Goal: Task Accomplishment & Management: Manage account settings

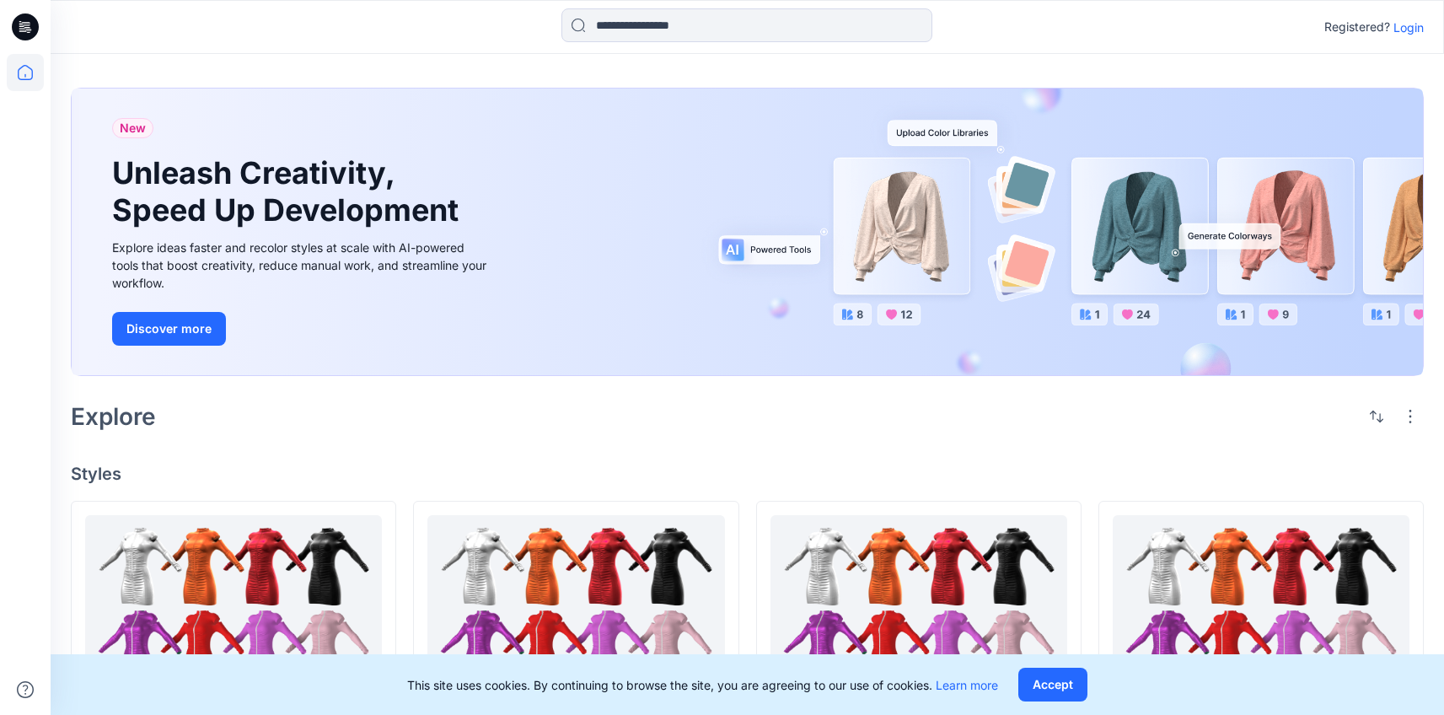
click at [1407, 35] on p "Login" at bounding box center [1408, 28] width 30 height 18
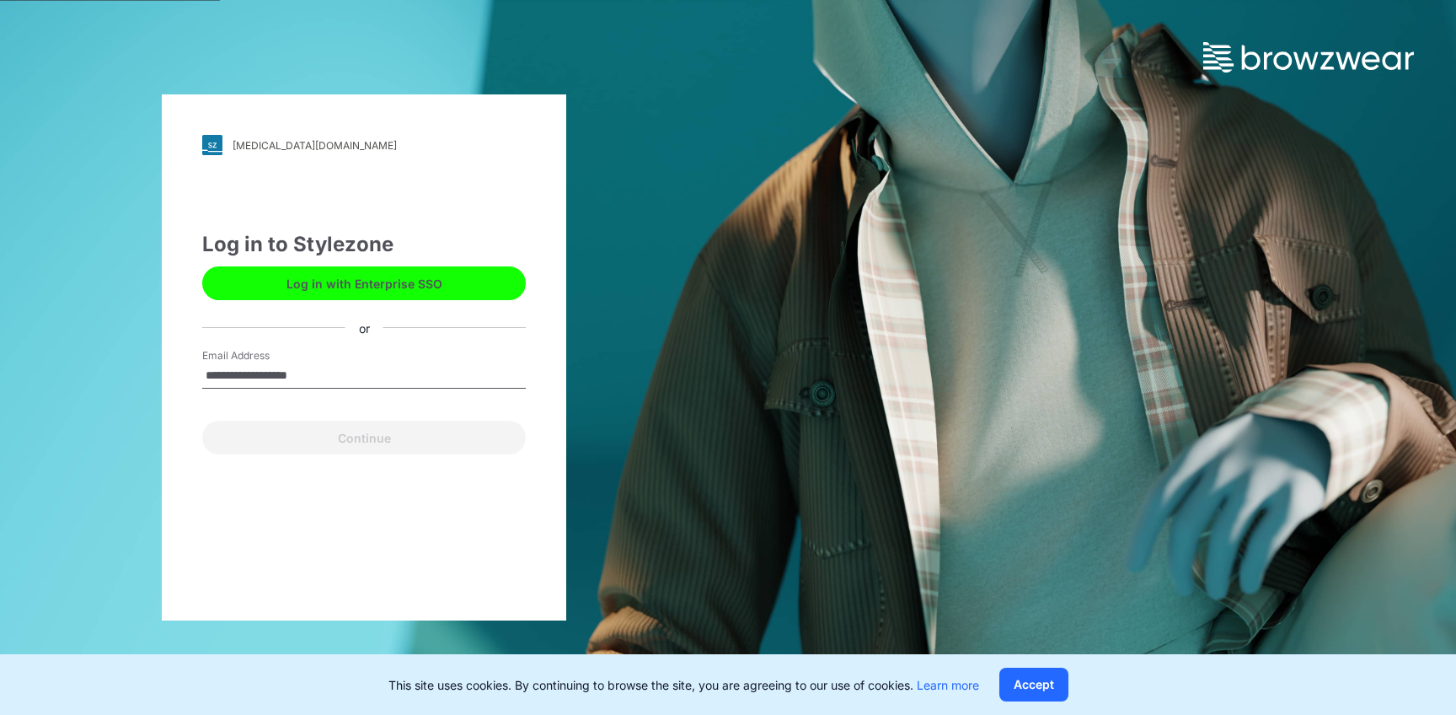
type input "**********"
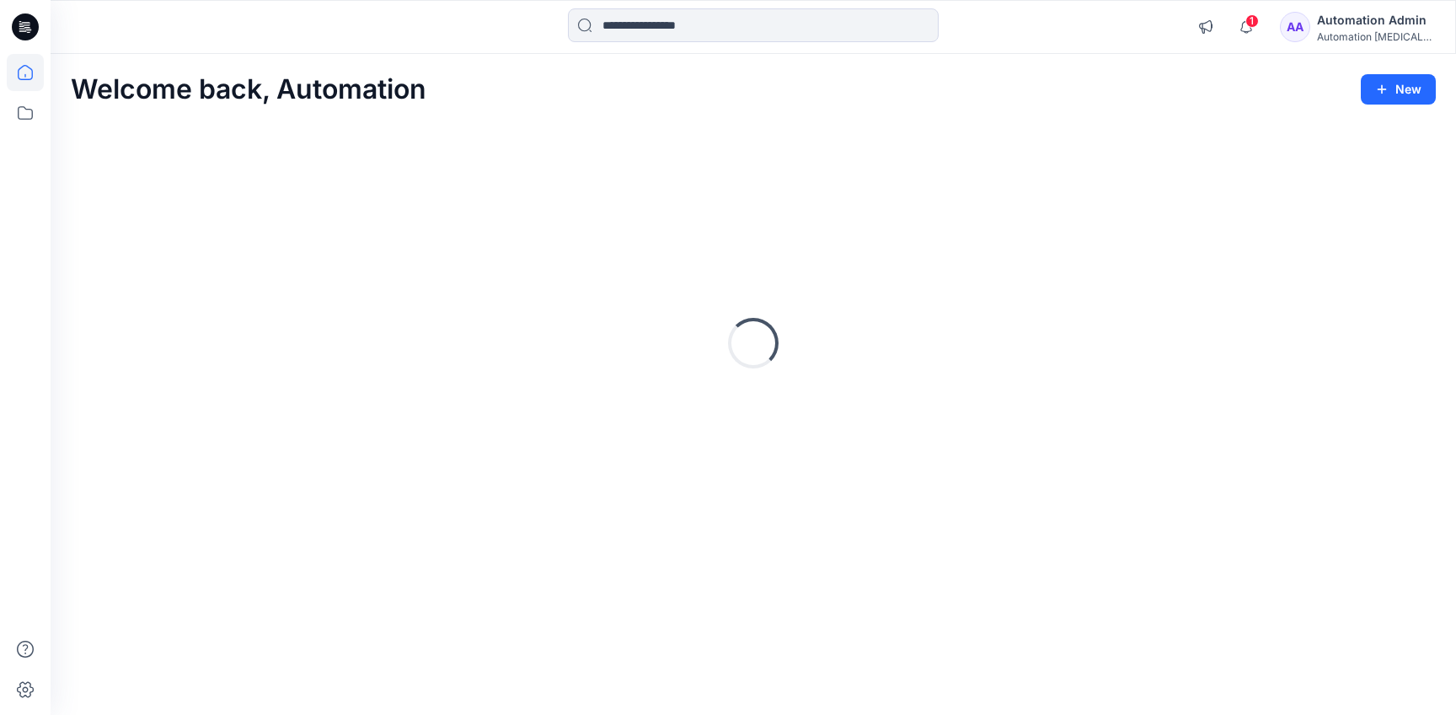
click at [1373, 18] on div "Automation Admin" at bounding box center [1376, 20] width 118 height 20
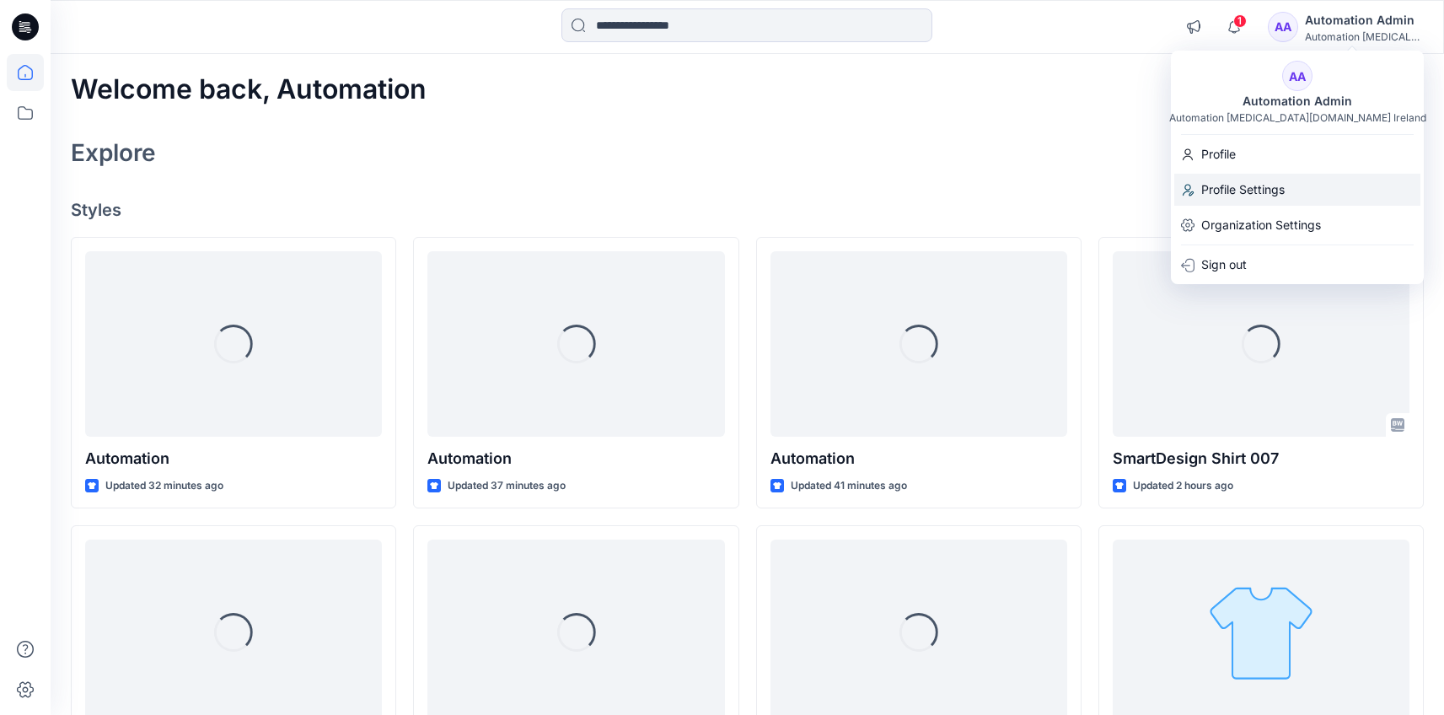
click at [1298, 180] on div "Profile Settings" at bounding box center [1297, 190] width 246 height 32
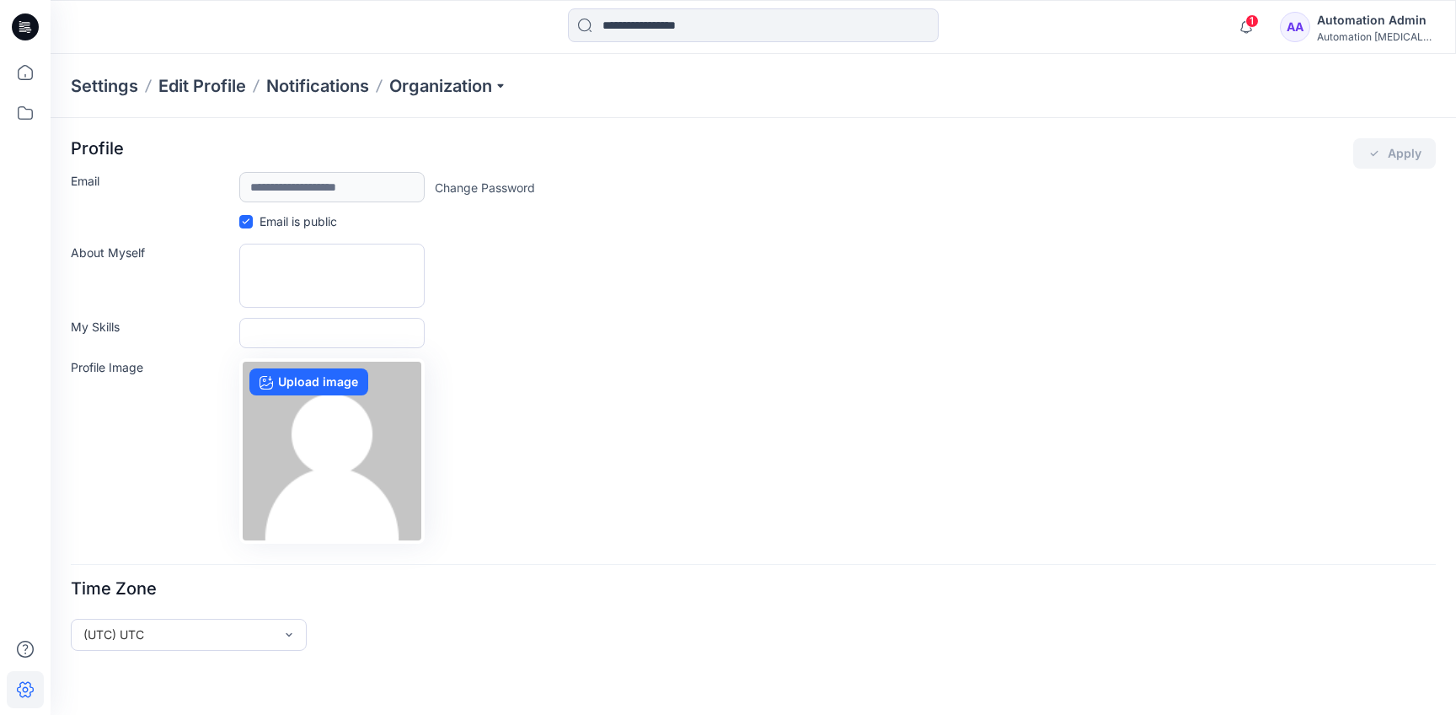
click at [1345, 24] on div "Automation Admin" at bounding box center [1376, 20] width 118 height 20
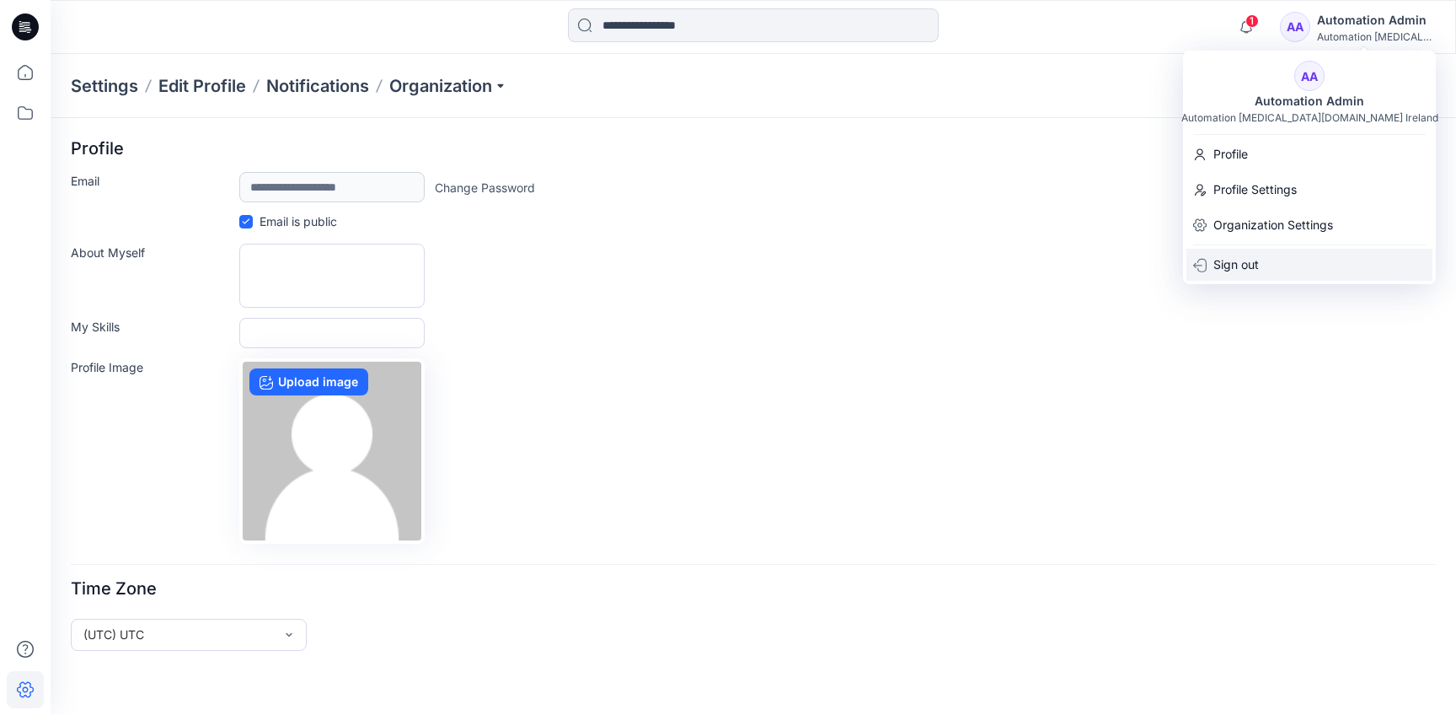
click at [1305, 257] on div "Sign out" at bounding box center [1310, 265] width 246 height 32
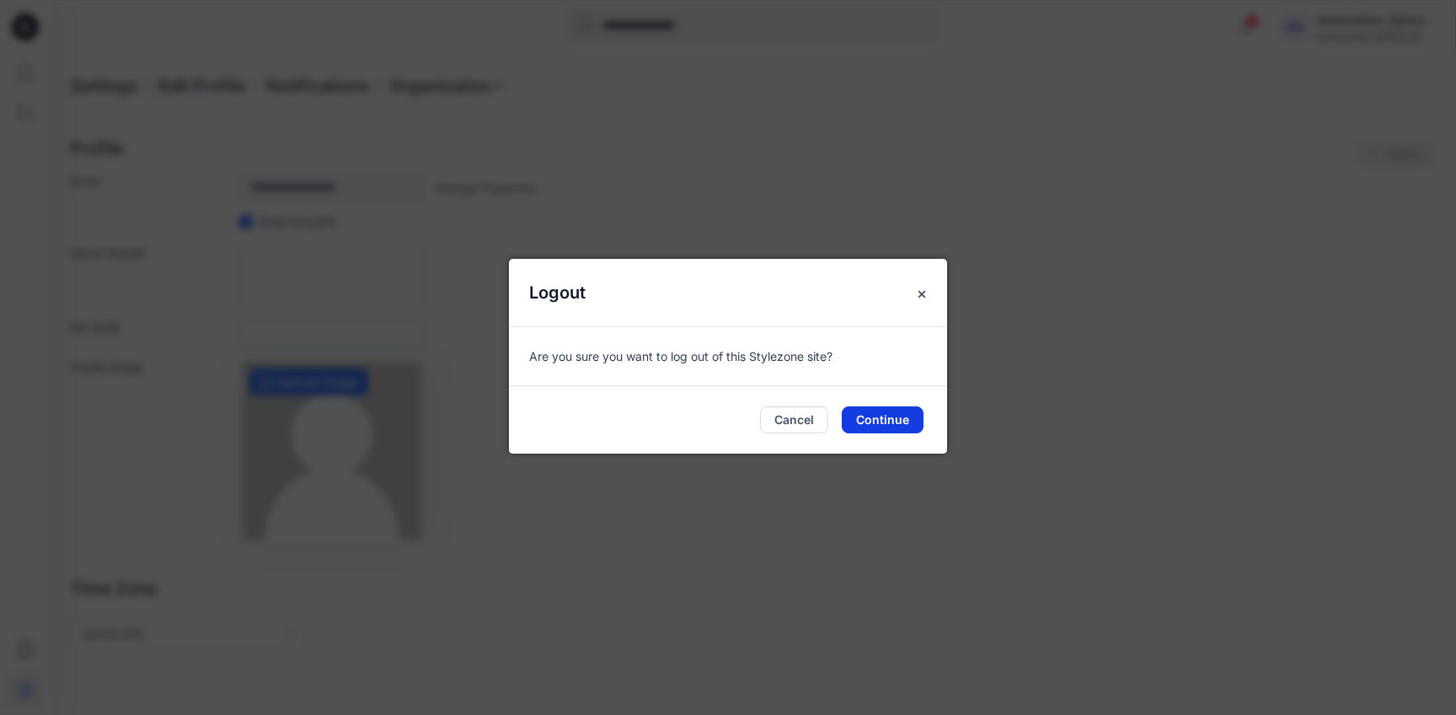
click at [891, 425] on button "Continue" at bounding box center [883, 419] width 82 height 27
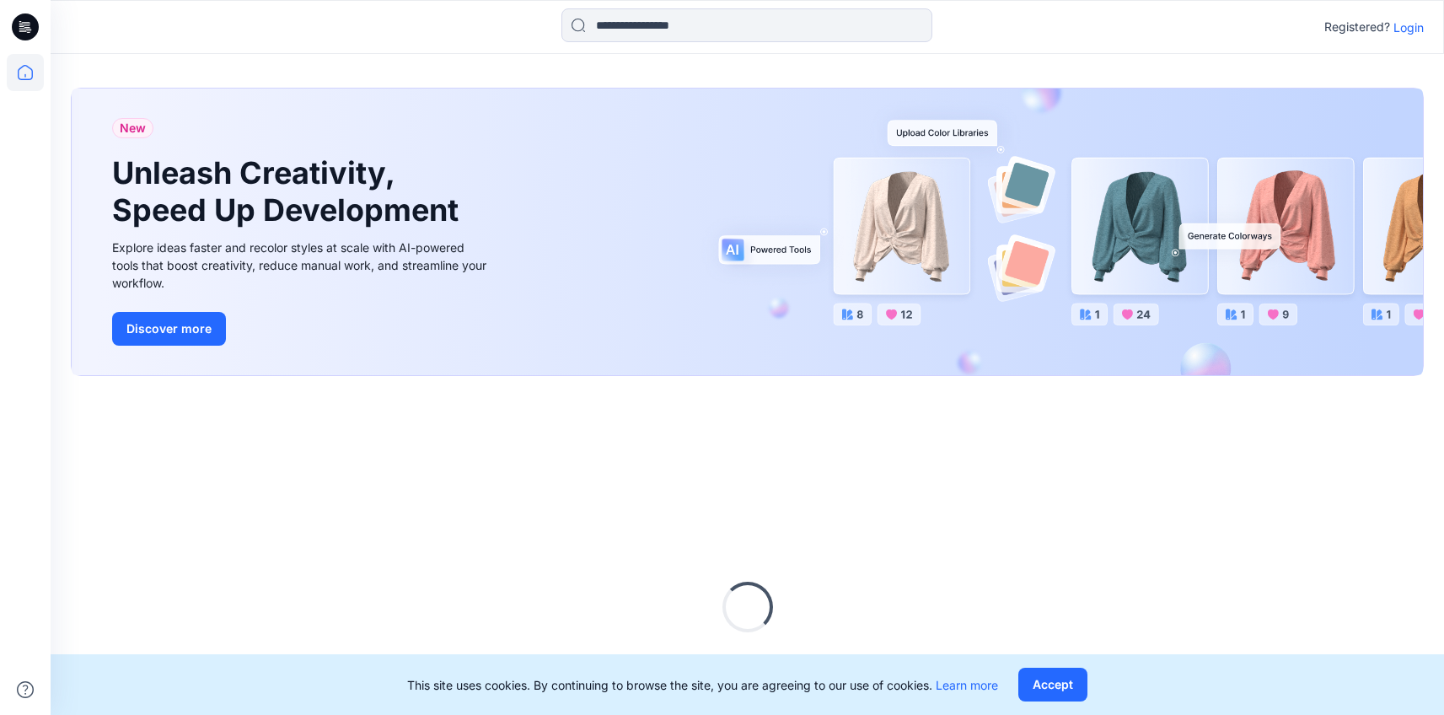
click at [1410, 27] on p "Login" at bounding box center [1408, 28] width 30 height 18
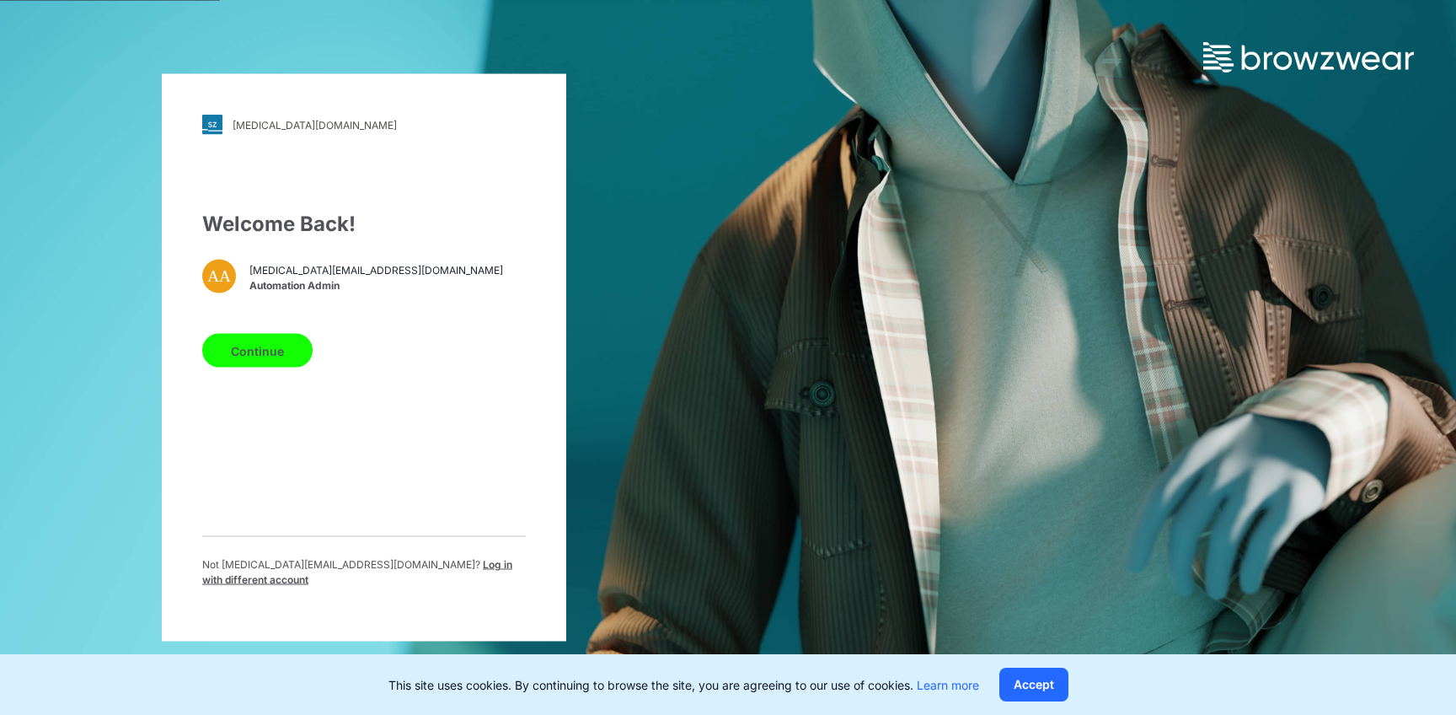
click at [440, 571] on span "Log in with different account" at bounding box center [357, 572] width 310 height 28
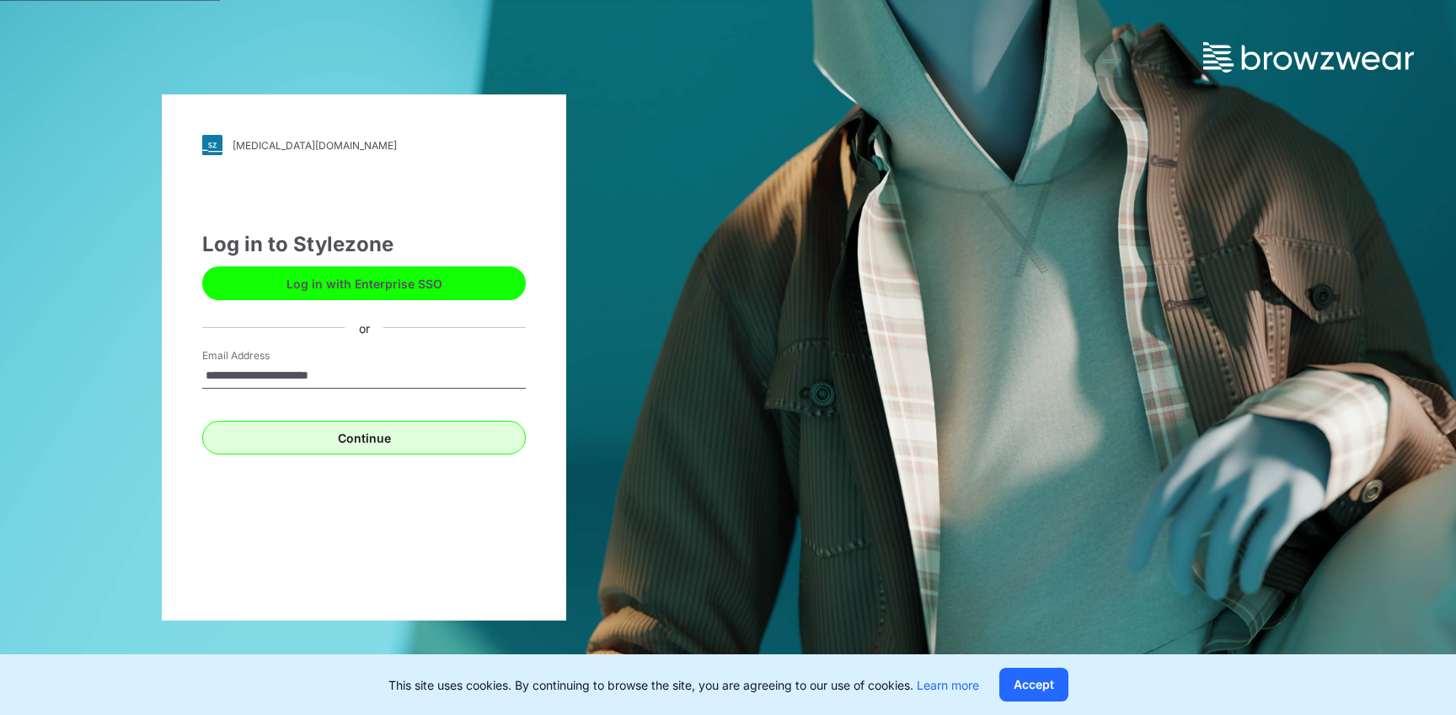
type input "**********"
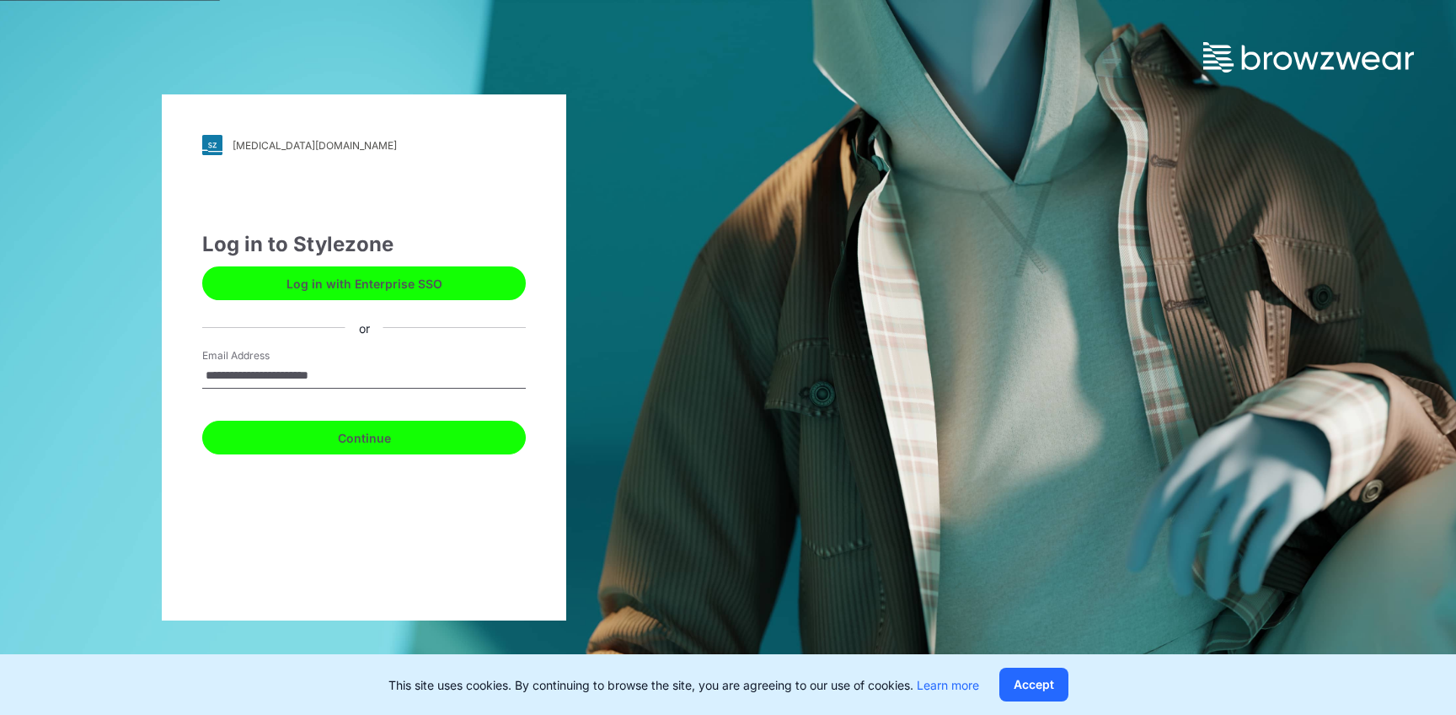
click at [358, 438] on button "Continue" at bounding box center [364, 438] width 324 height 34
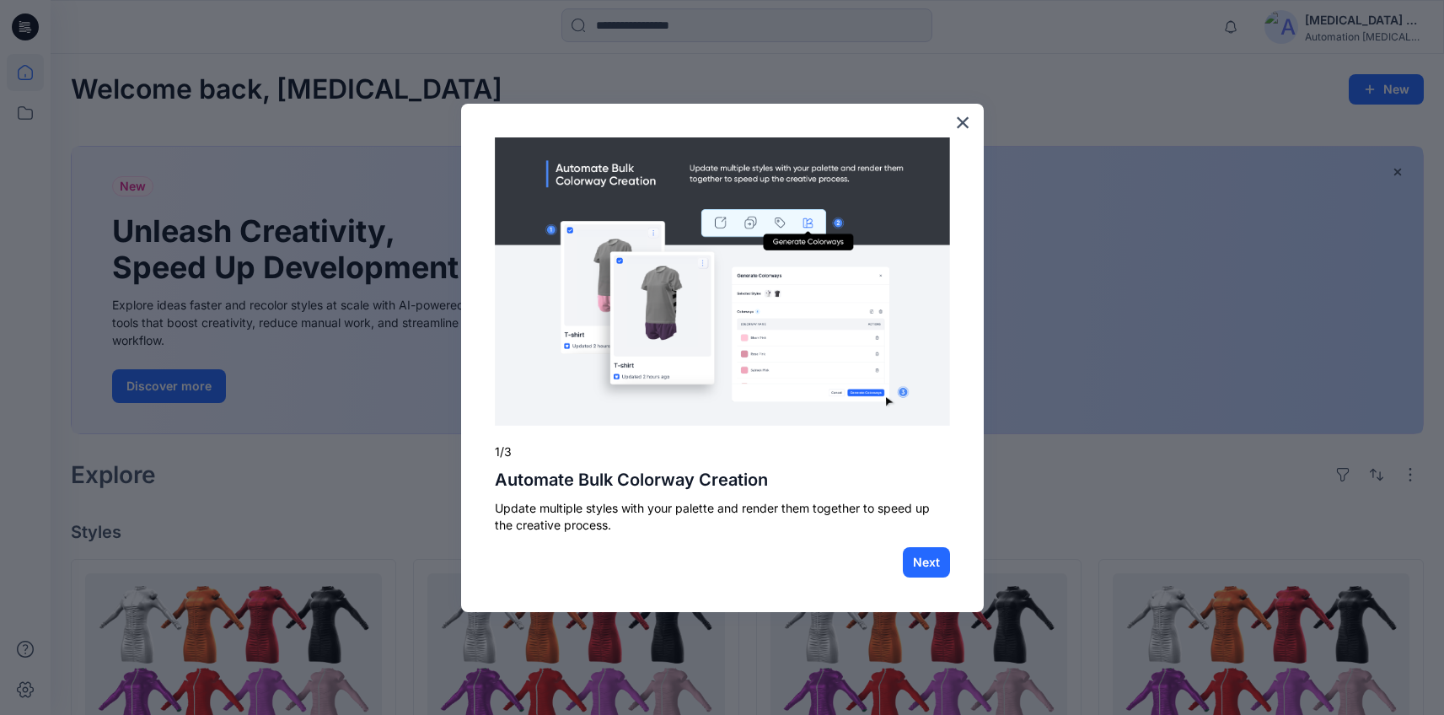
scroll to position [597, 0]
